Goal: Transaction & Acquisition: Obtain resource

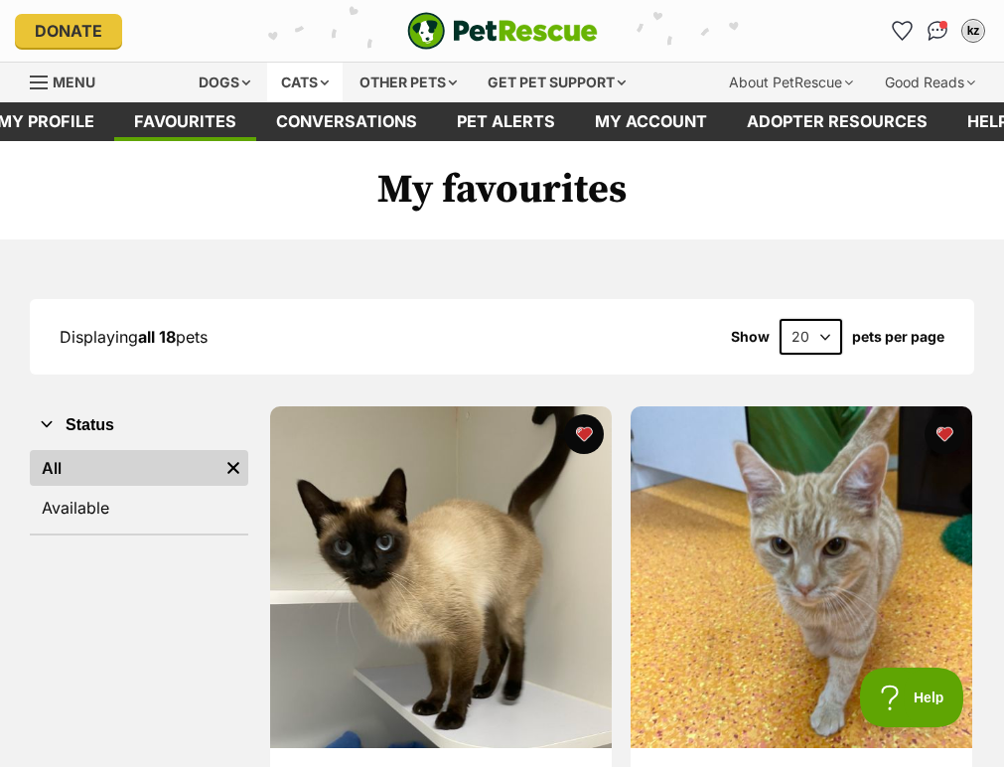
click at [289, 86] on div "Cats" at bounding box center [304, 83] width 75 height 40
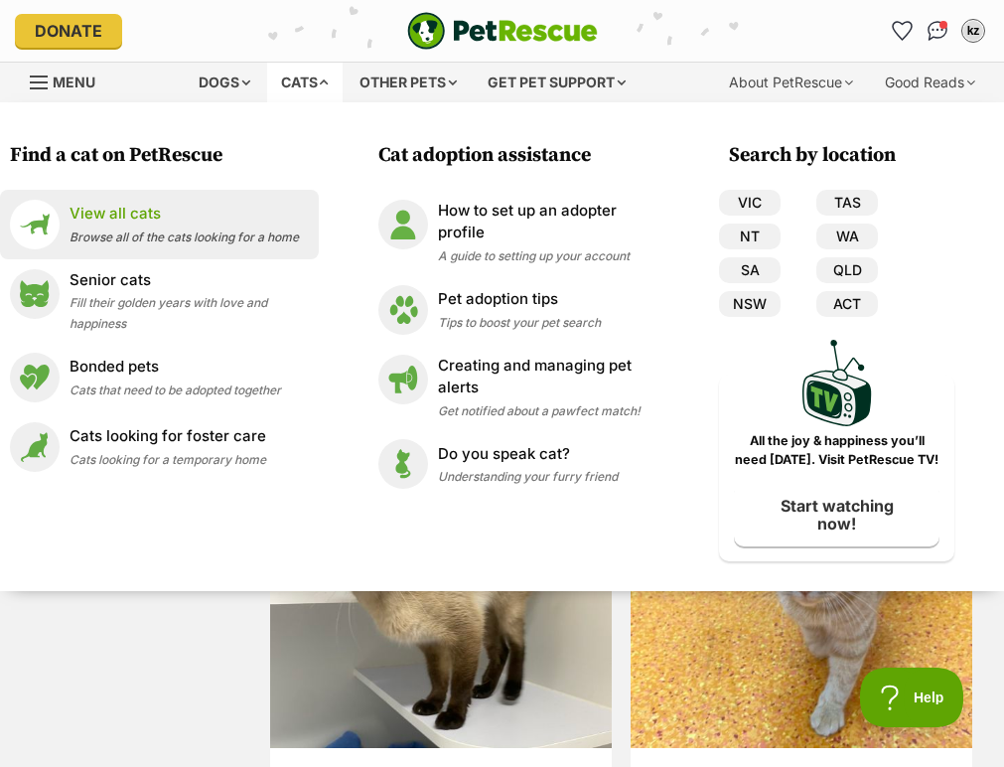
click at [84, 224] on div "View all cats Browse all of the cats looking for a home" at bounding box center [184, 224] width 229 height 43
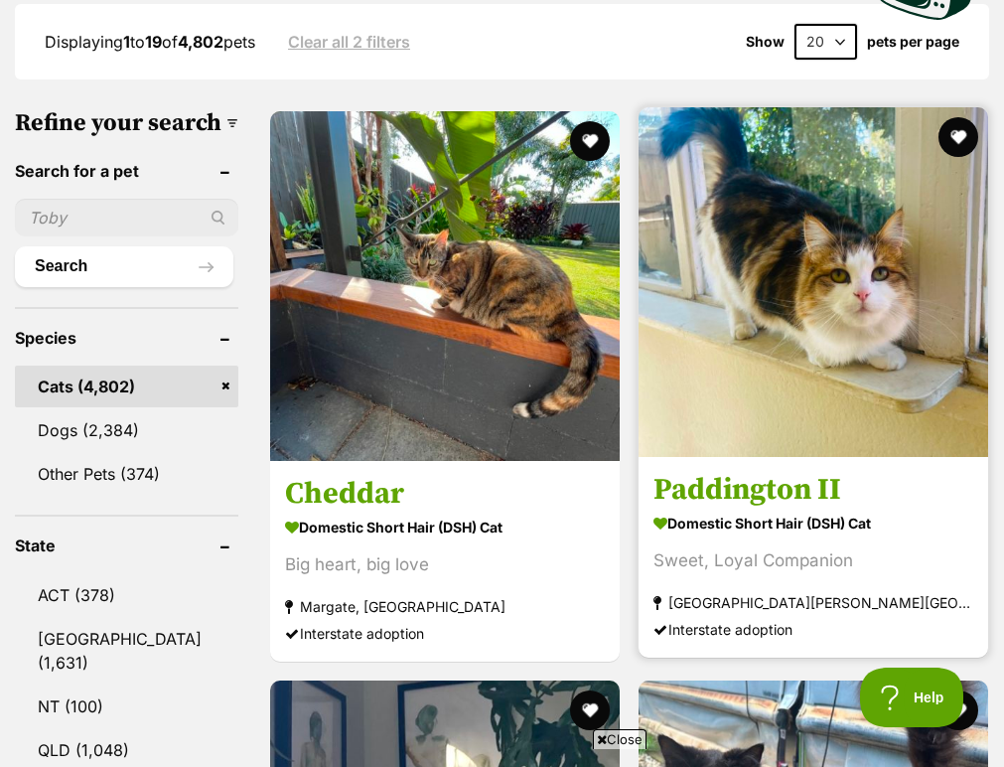
click at [639, 333] on img at bounding box center [814, 282] width 350 height 350
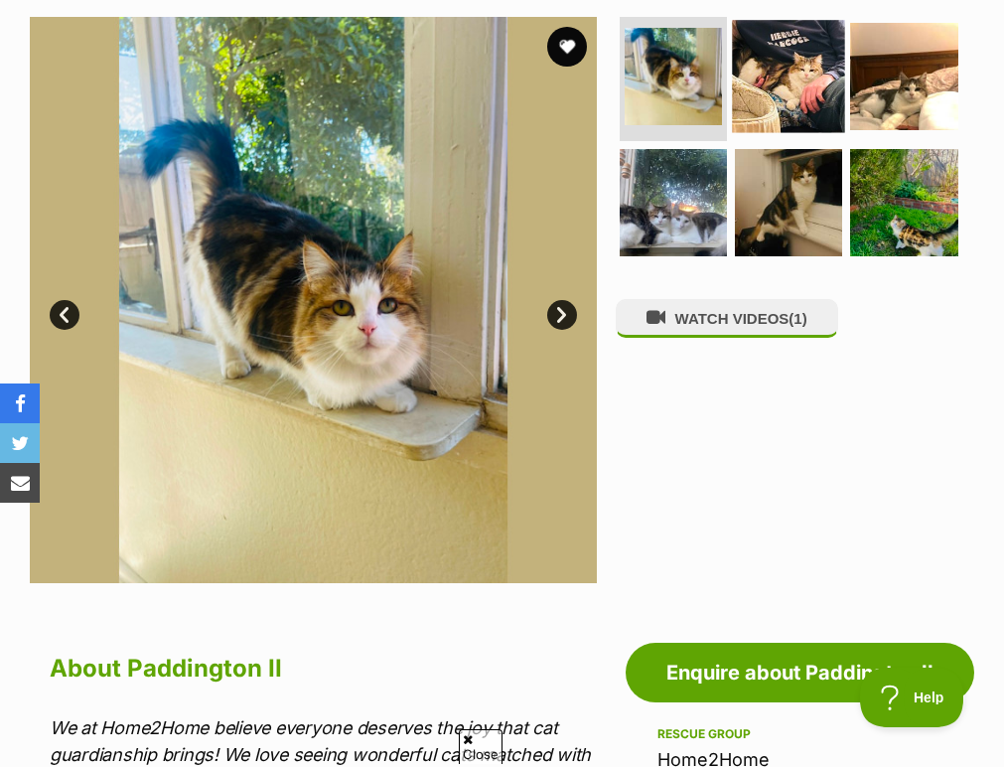
click at [754, 72] on img at bounding box center [788, 76] width 113 height 113
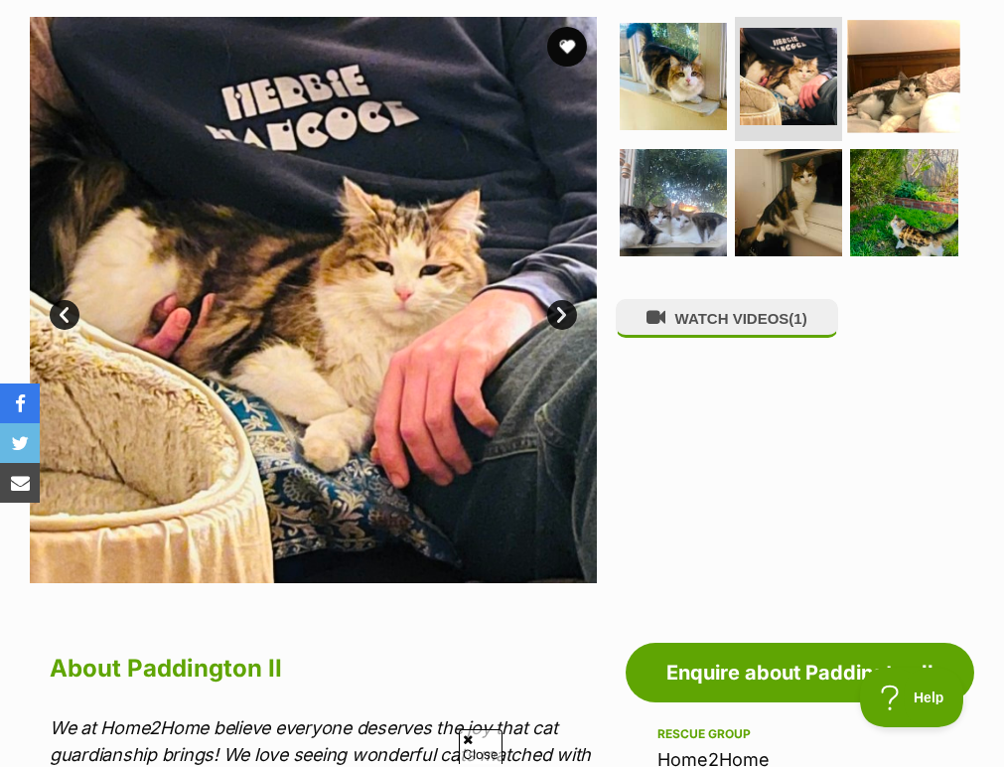
click at [907, 85] on img at bounding box center [904, 76] width 113 height 113
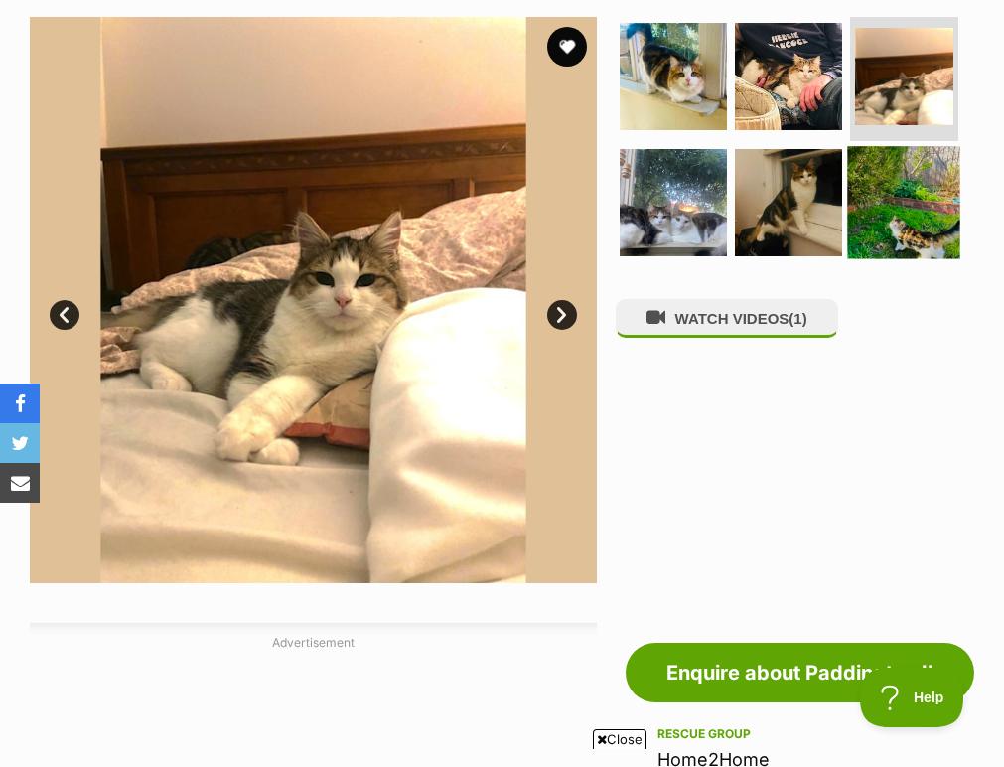
click at [861, 221] on img at bounding box center [904, 202] width 113 height 113
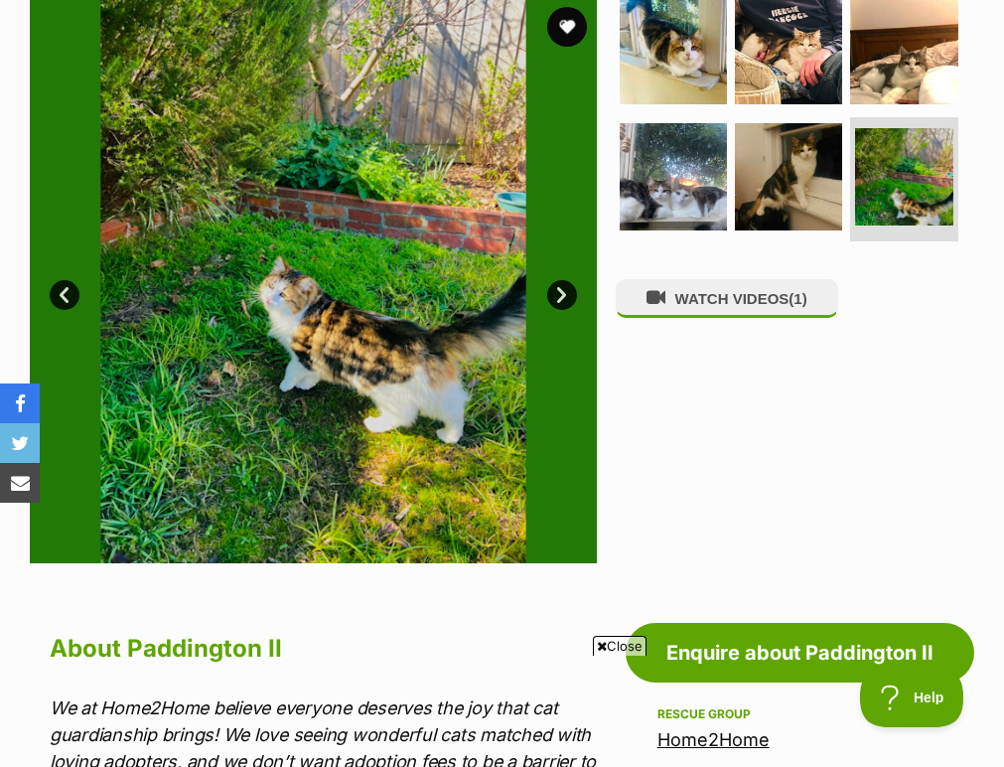
scroll to position [1069, 0]
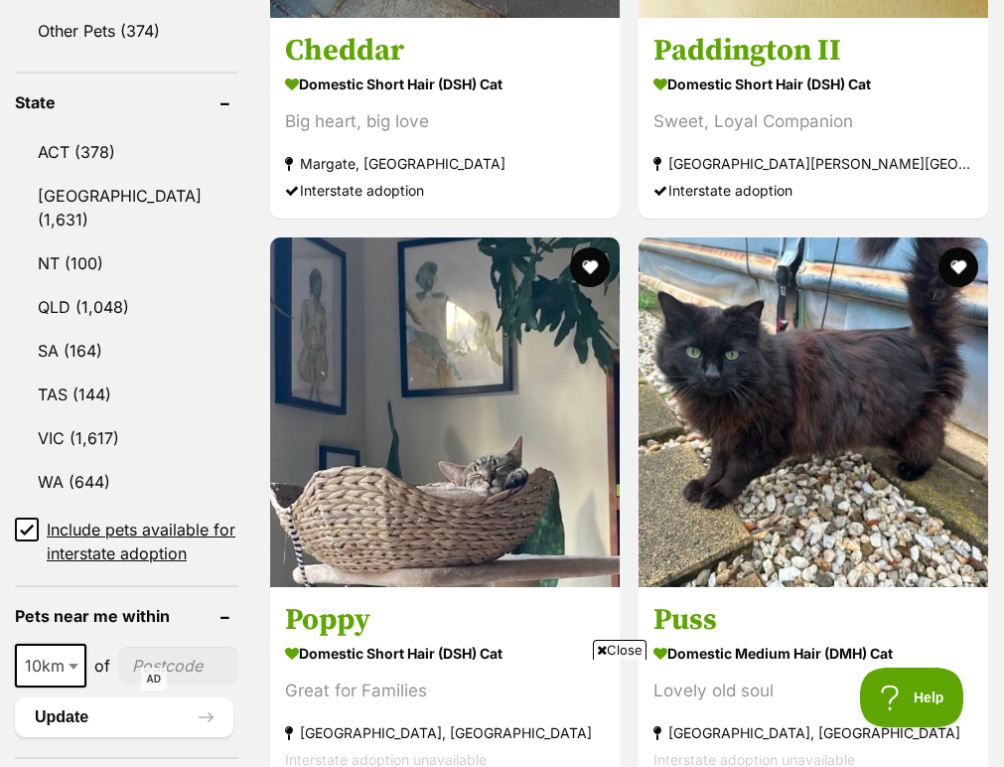
scroll to position [938, 0]
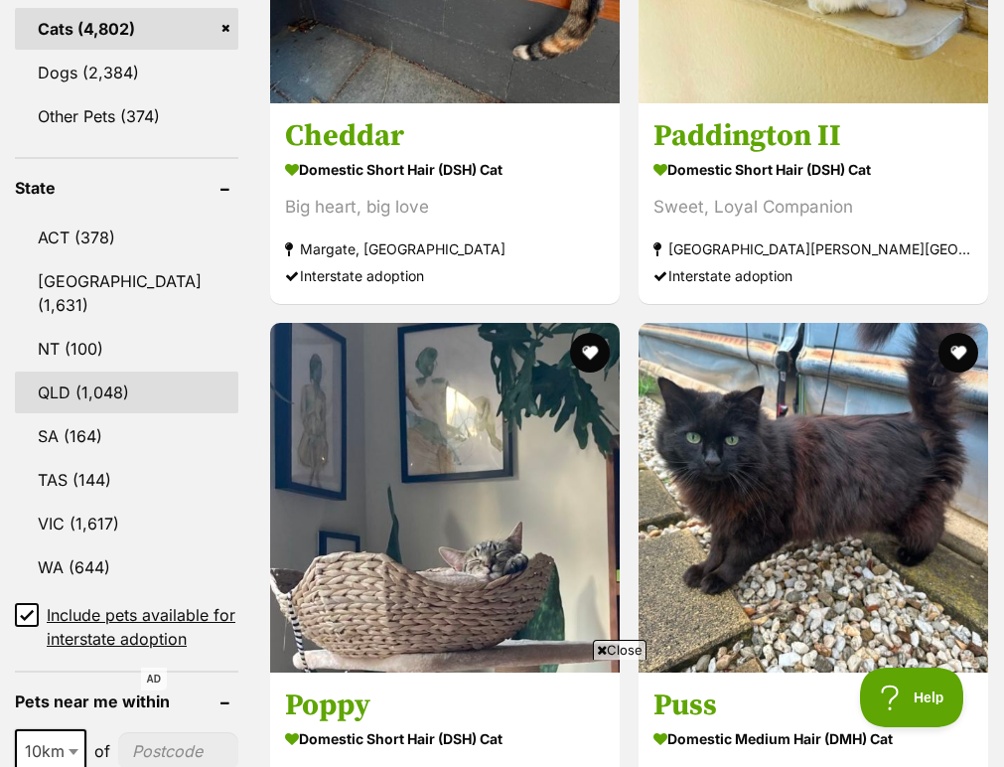
click at [103, 385] on link "QLD (1,048)" at bounding box center [126, 392] width 223 height 42
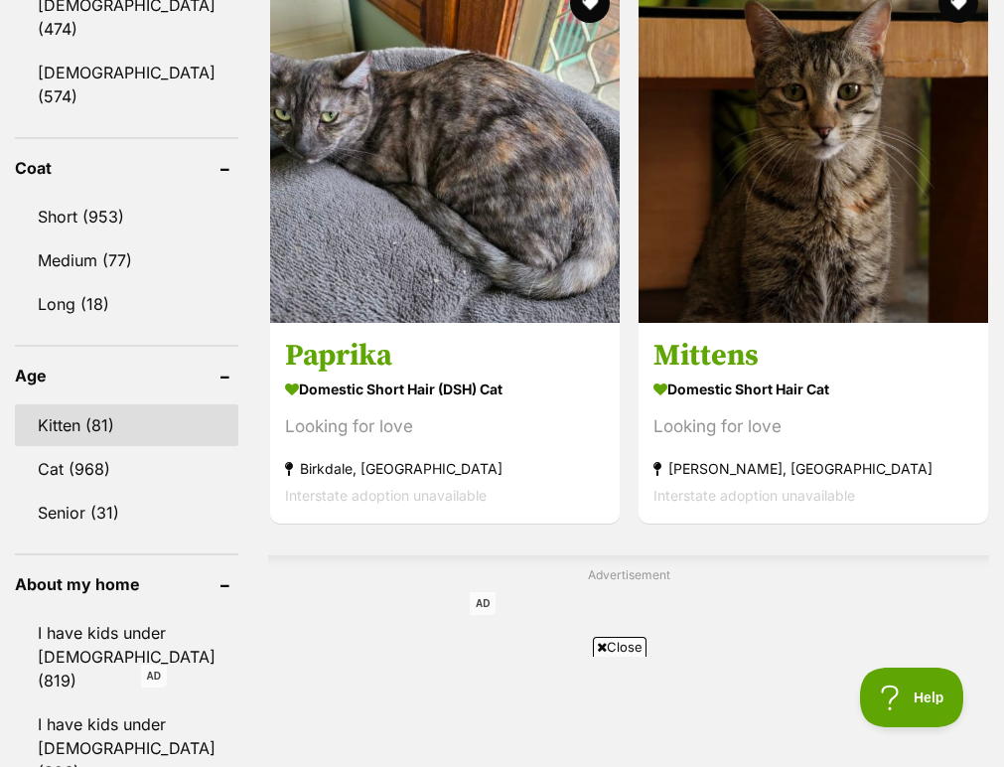
click at [89, 416] on link "Kitten (81)" at bounding box center [126, 425] width 223 height 42
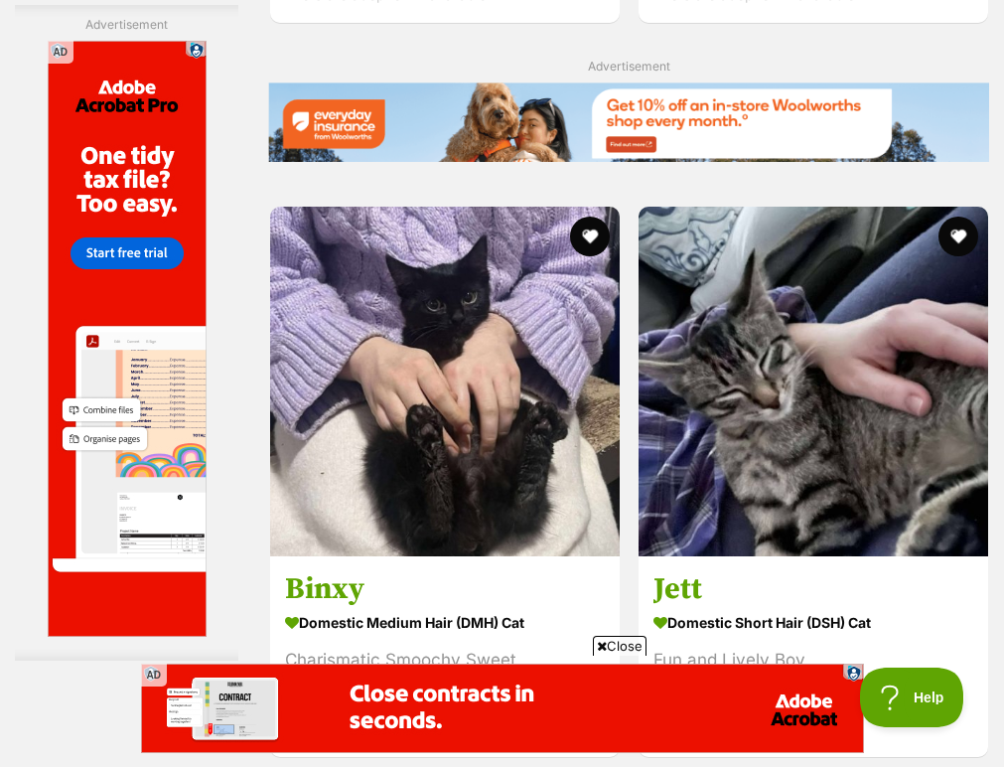
scroll to position [4817, 0]
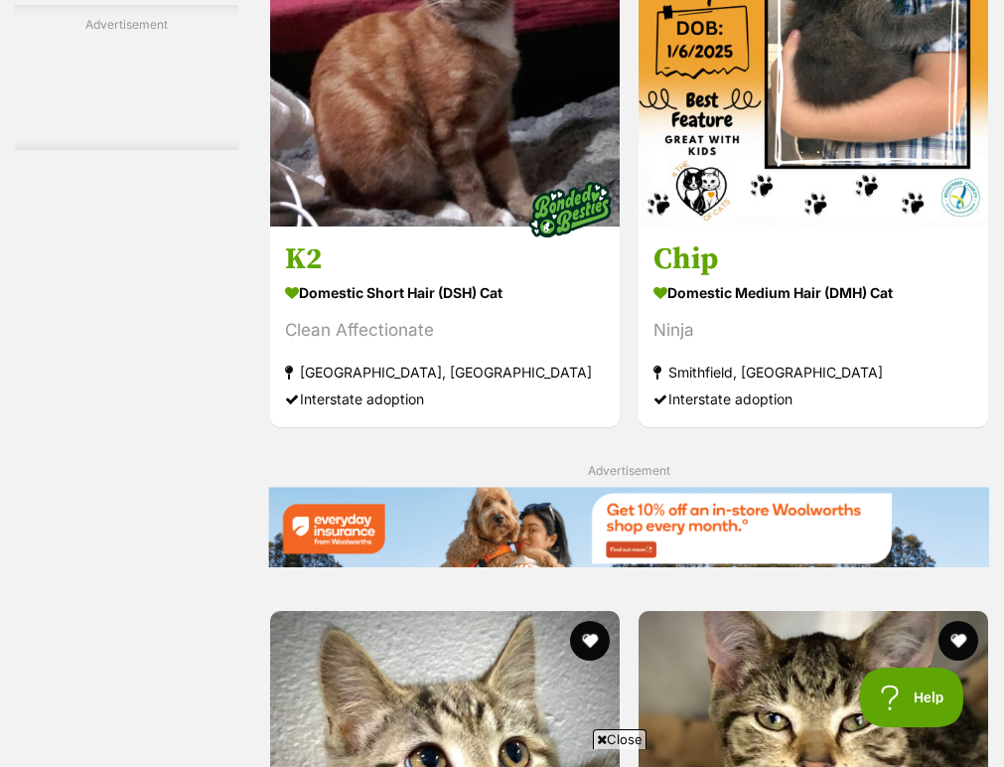
scroll to position [3848, 0]
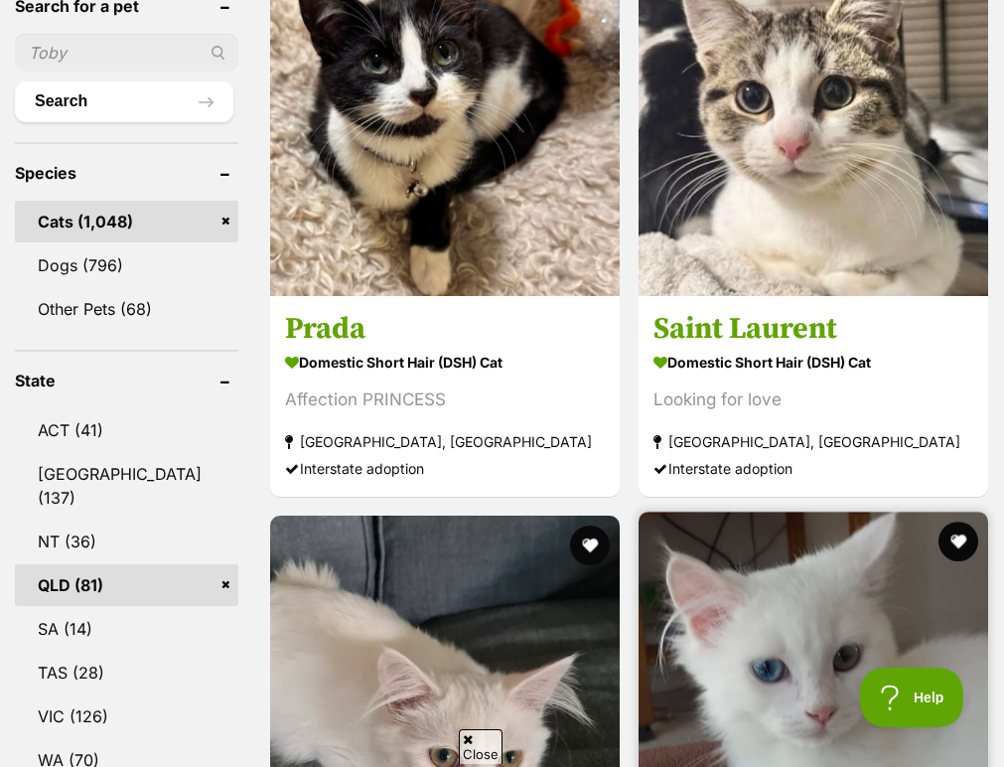
scroll to position [677, 0]
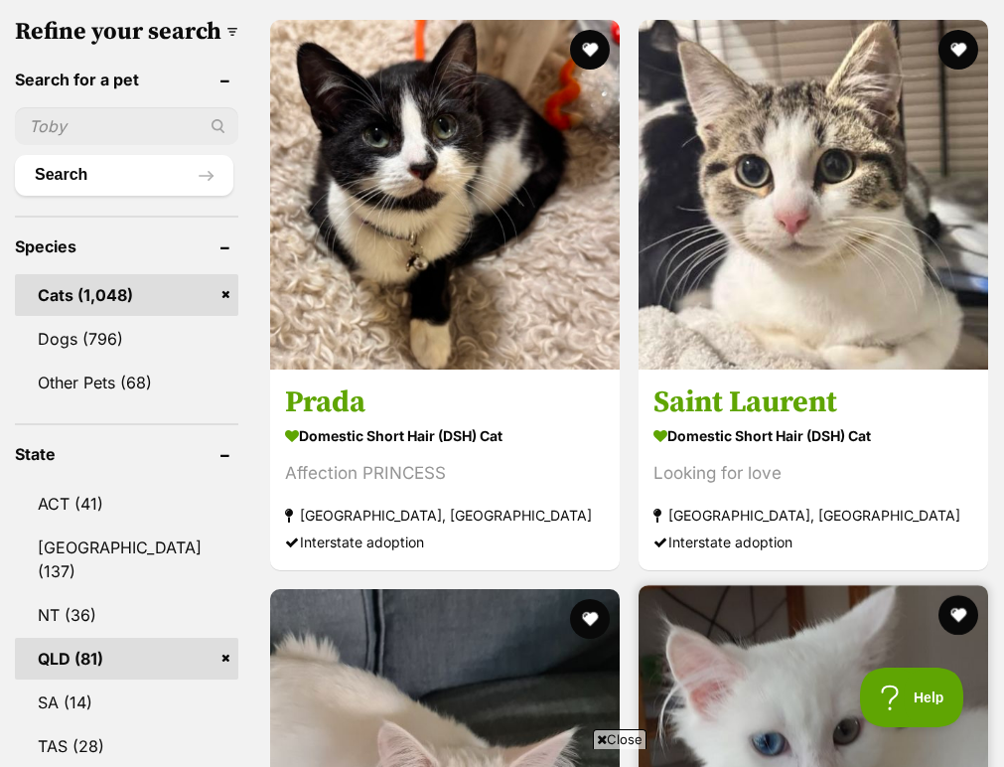
click at [639, 585] on img at bounding box center [814, 760] width 350 height 350
